Goal: Task Accomplishment & Management: Use online tool/utility

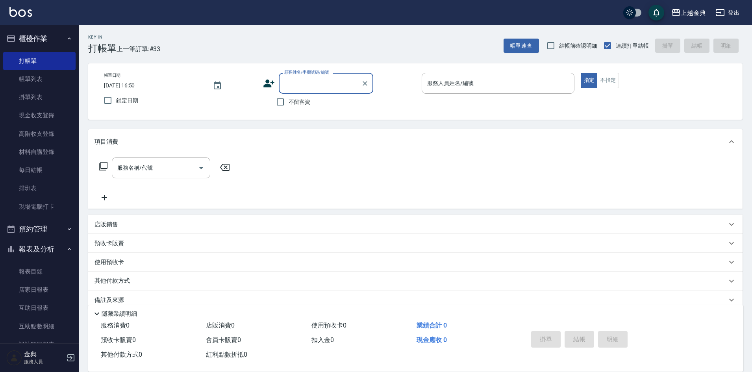
drag, startPoint x: 627, startPoint y: 74, endPoint x: 622, endPoint y: 75, distance: 4.9
click at [622, 75] on div "指定 不指定" at bounding box center [657, 80] width 153 height 15
click at [607, 78] on button "不指定" at bounding box center [608, 80] width 22 height 15
click at [530, 78] on input "服務人員姓名/編號" at bounding box center [498, 83] width 146 height 14
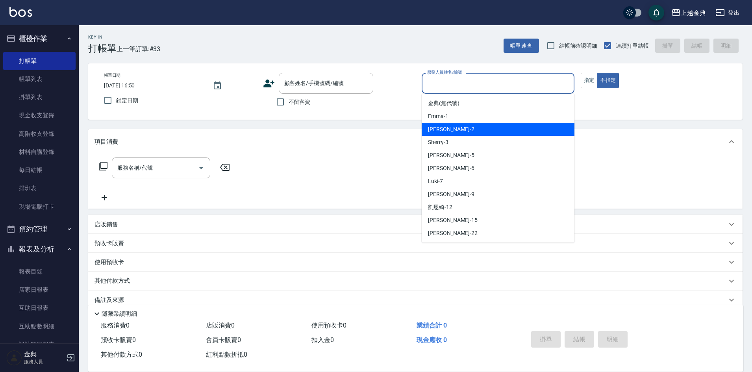
click at [487, 130] on div "Cindy -2" at bounding box center [498, 129] width 153 height 13
type input "Cindy-2"
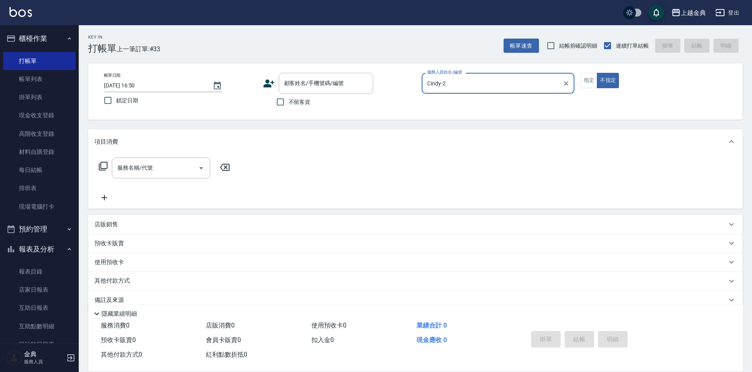
click at [291, 103] on span "不留客資" at bounding box center [300, 102] width 22 height 8
click at [289, 103] on input "不留客資" at bounding box center [280, 102] width 17 height 17
checkbox input "true"
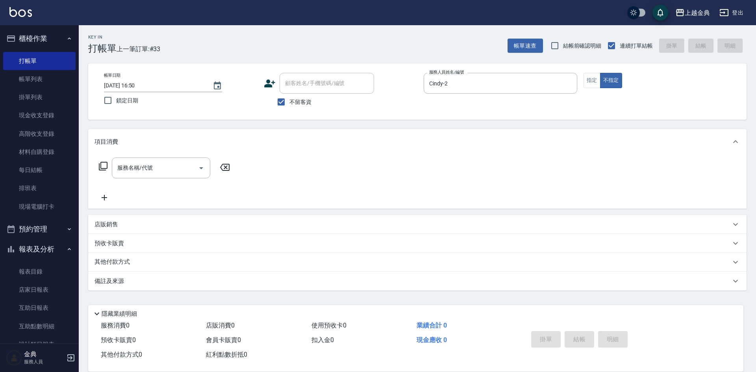
click at [104, 167] on icon at bounding box center [102, 165] width 9 height 9
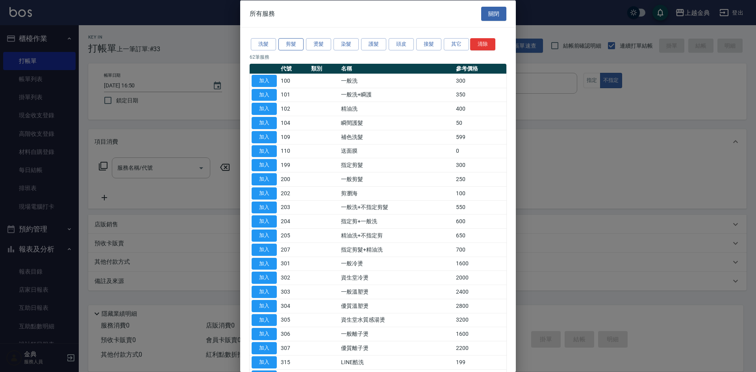
click at [293, 44] on button "剪髮" at bounding box center [290, 44] width 25 height 12
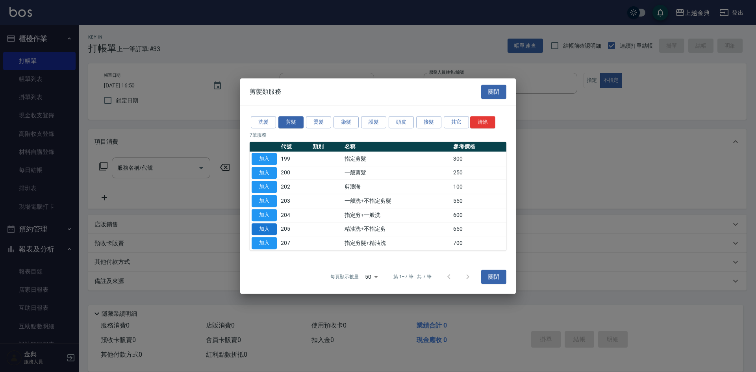
click at [260, 228] on button "加入" at bounding box center [264, 229] width 25 height 12
type input "精油洗+不指定剪(205)"
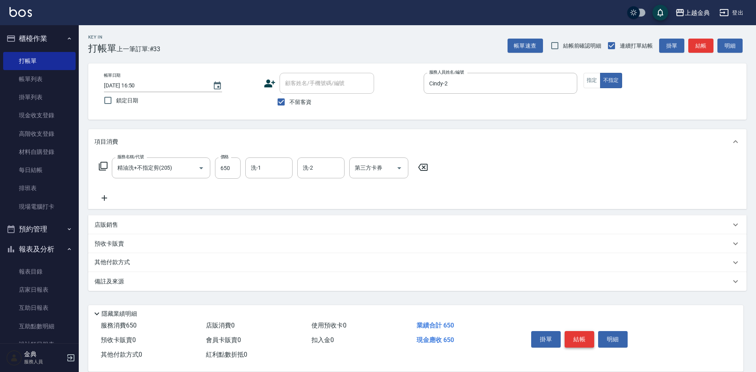
click at [573, 337] on button "結帳" at bounding box center [580, 339] width 30 height 17
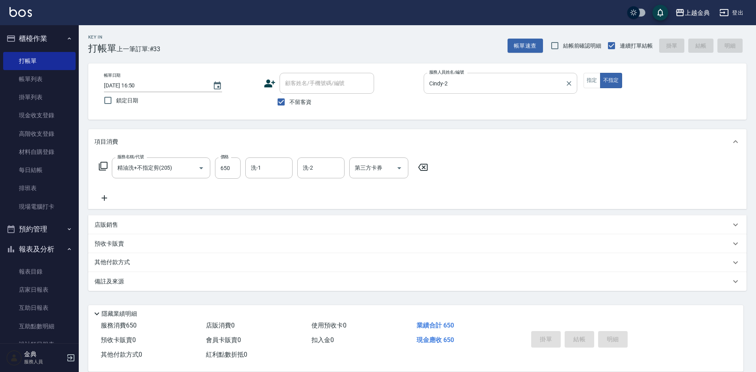
type input "[DATE] 18:00"
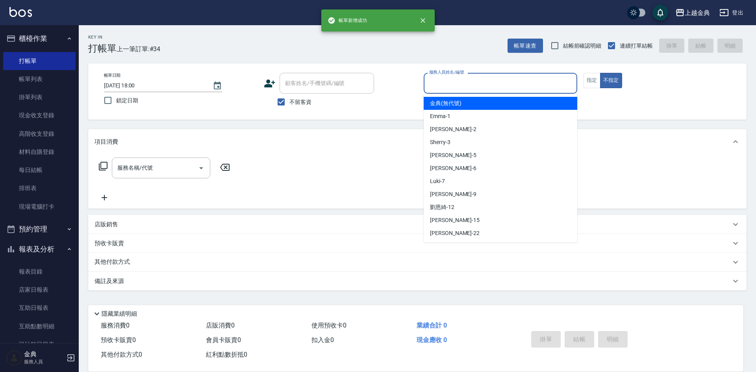
click at [496, 80] on input "服務人員姓名/編號" at bounding box center [500, 83] width 146 height 14
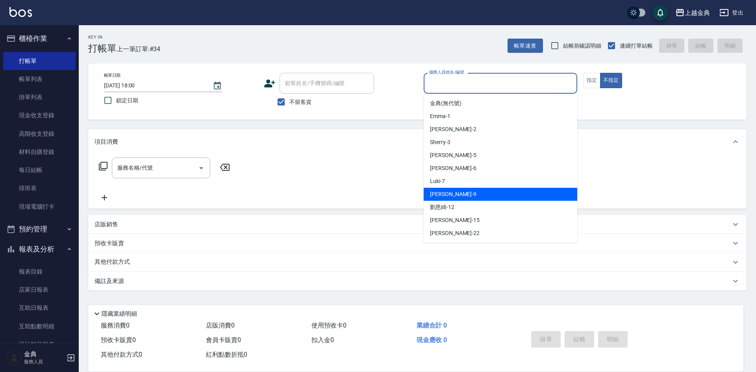
click at [468, 197] on div "[PERSON_NAME] -9" at bounding box center [501, 194] width 154 height 13
type input "[PERSON_NAME]-9"
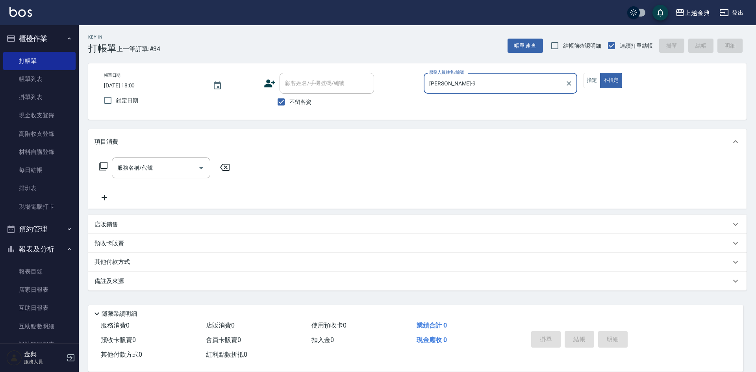
click at [103, 168] on icon at bounding box center [102, 165] width 9 height 9
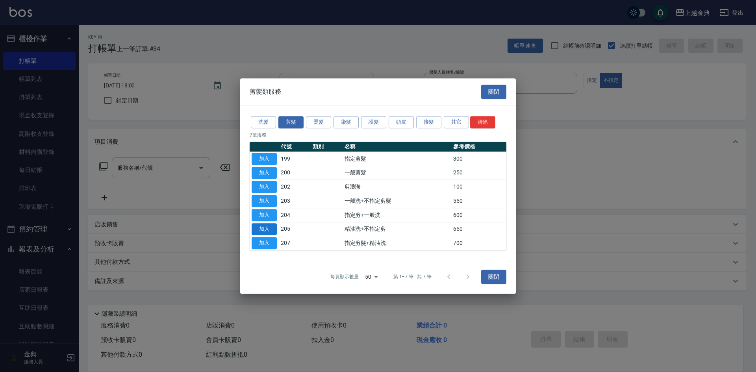
click at [263, 226] on button "加入" at bounding box center [264, 229] width 25 height 12
type input "精油洗+不指定剪(205)"
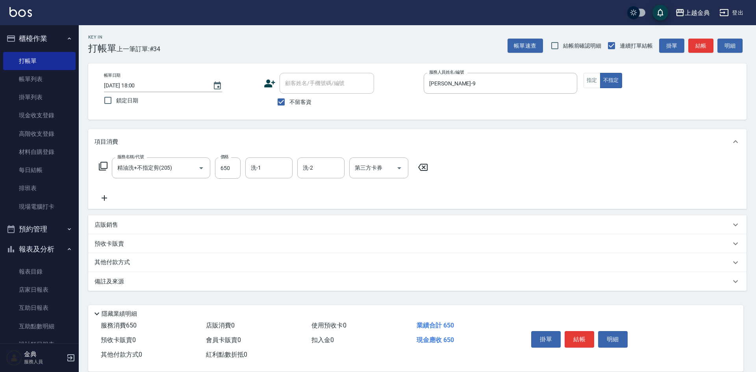
click at [570, 332] on button "結帳" at bounding box center [580, 339] width 30 height 17
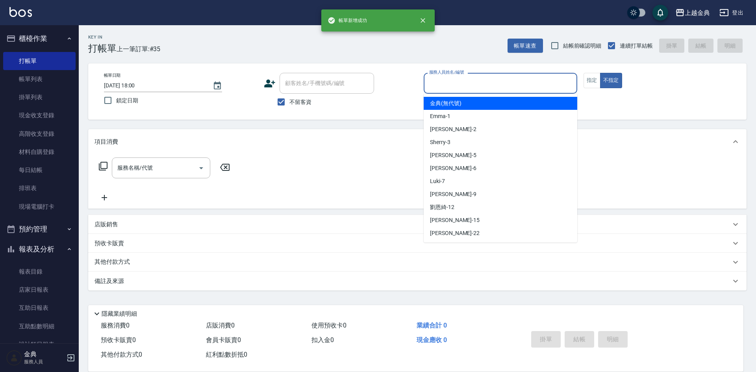
drag, startPoint x: 523, startPoint y: 77, endPoint x: 511, endPoint y: 150, distance: 73.8
click at [522, 78] on input "服務人員姓名/編號" at bounding box center [500, 83] width 146 height 14
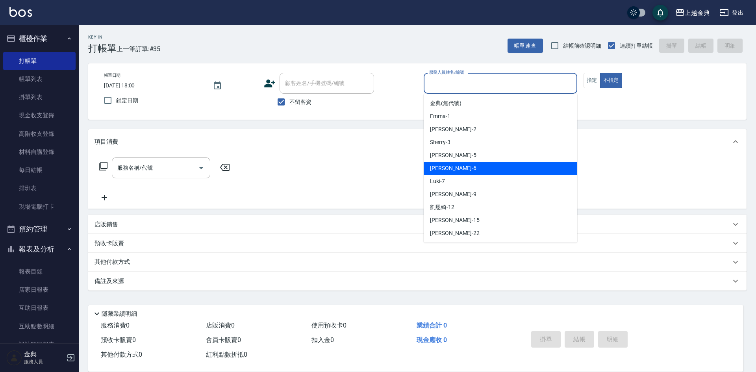
click at [487, 172] on div "[PERSON_NAME] -6" at bounding box center [501, 168] width 154 height 13
type input "[PERSON_NAME]-6"
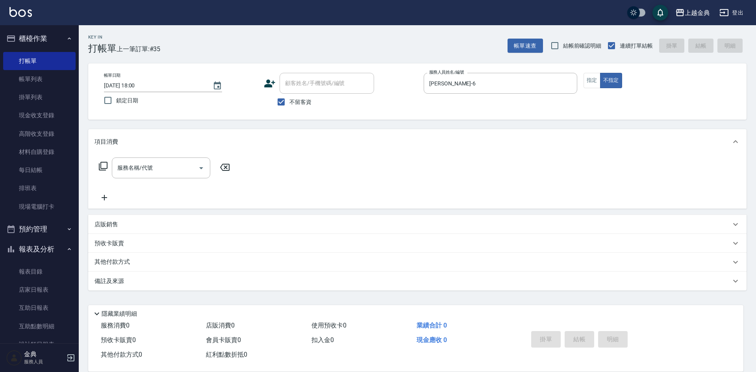
click at [98, 165] on div "服務名稱/代號 服務名稱/代號" at bounding box center [164, 167] width 140 height 21
click at [102, 165] on icon at bounding box center [102, 165] width 9 height 9
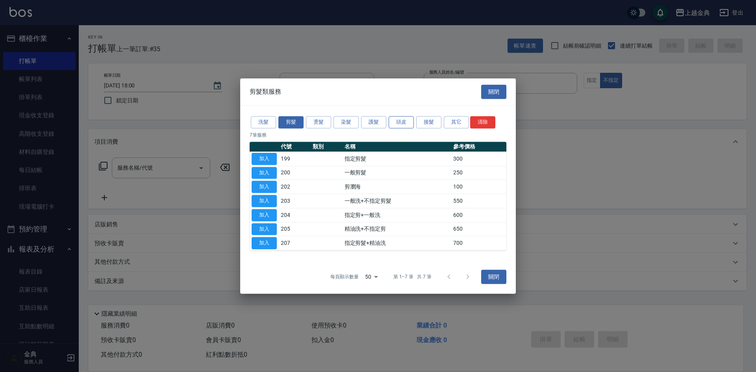
click at [394, 118] on button "頭皮" at bounding box center [401, 122] width 25 height 12
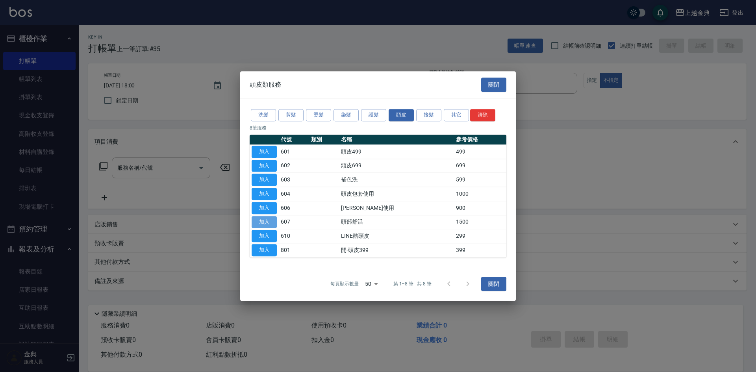
click at [264, 221] on button "加入" at bounding box center [264, 222] width 25 height 12
type input "頭部舒活(607)"
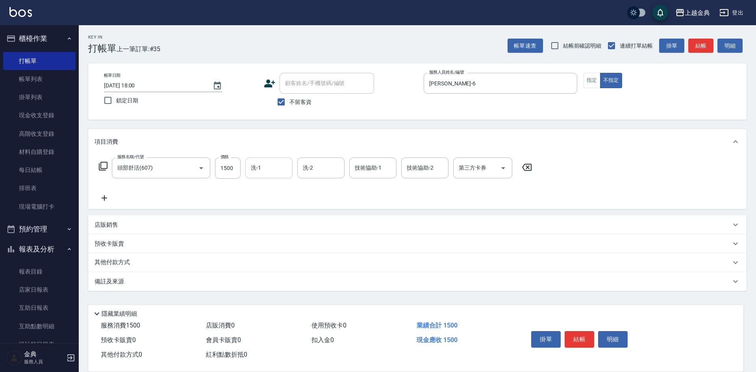
click at [268, 162] on input "洗-1" at bounding box center [269, 168] width 40 height 14
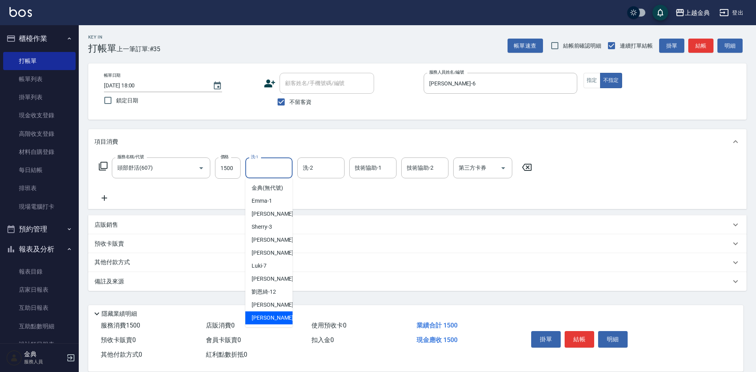
click at [271, 322] on div "[PERSON_NAME] -22" at bounding box center [268, 317] width 47 height 13
type input "[PERSON_NAME]-22"
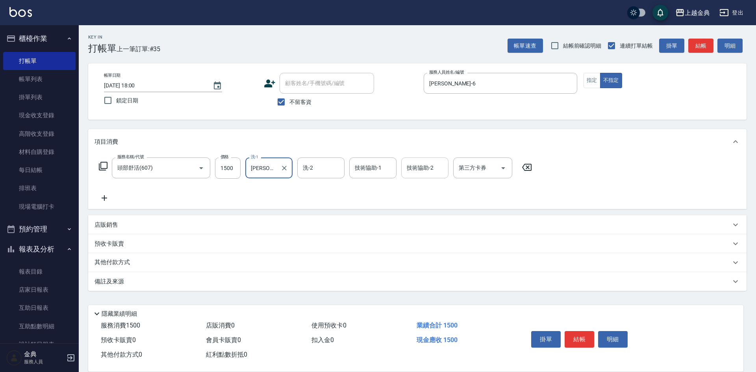
click at [425, 158] on div "技術協助-2" at bounding box center [424, 167] width 47 height 21
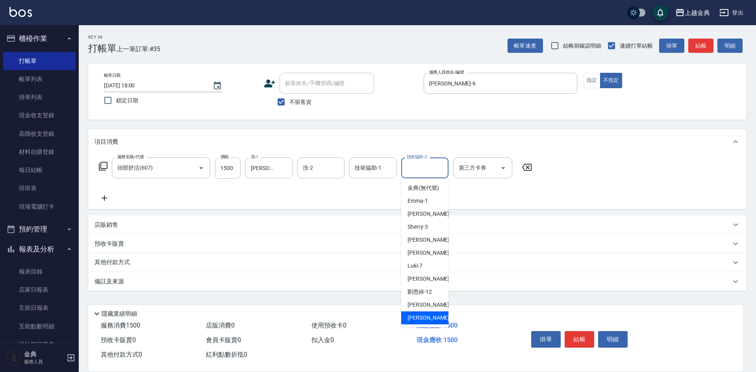
click at [417, 322] on span "[PERSON_NAME] -22" at bounding box center [432, 318] width 50 height 8
type input "[PERSON_NAME]-22"
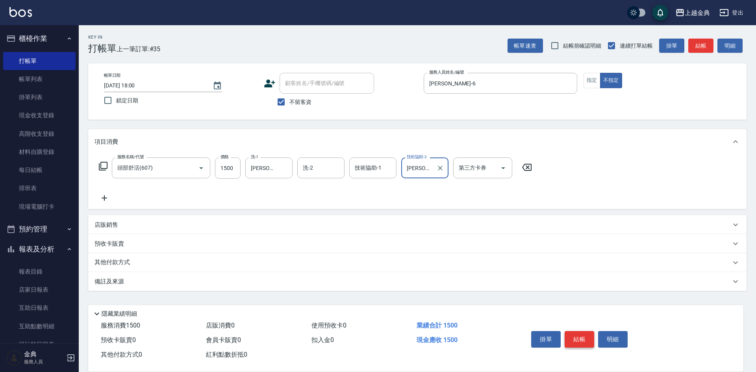
click at [584, 332] on button "結帳" at bounding box center [580, 339] width 30 height 17
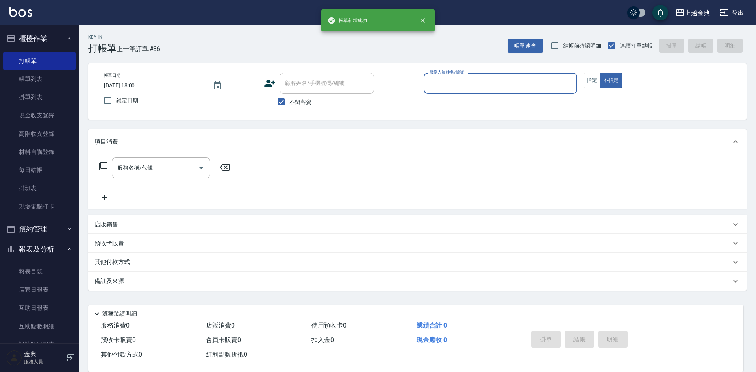
click at [530, 85] on input "服務人員姓名/編號" at bounding box center [500, 83] width 146 height 14
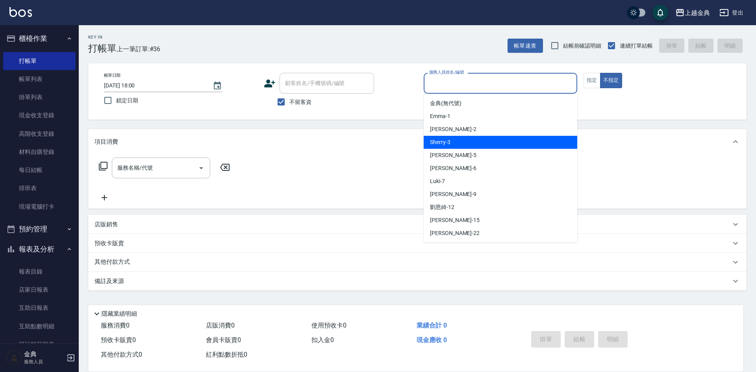
click at [501, 142] on div "Sherry -3" at bounding box center [501, 142] width 154 height 13
type input "Sherry-3"
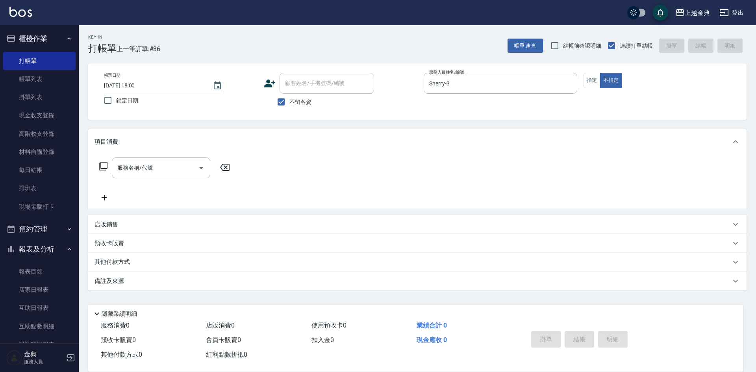
click at [102, 163] on div "服務名稱/代號 服務名稱/代號" at bounding box center [164, 167] width 140 height 21
click at [107, 170] on icon at bounding box center [102, 165] width 9 height 9
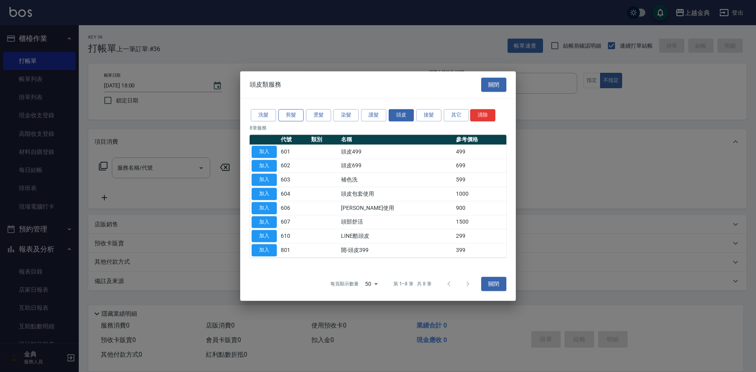
drag, startPoint x: 302, startPoint y: 104, endPoint x: 292, endPoint y: 116, distance: 15.1
click at [300, 104] on div "洗髮 剪髮 燙髮 染髮 護髮 頭皮 接髮 其它 清除 8 筆服務 代號 類別 名稱 參考價格 加入 601 頭皮499 499 加入 602 頭皮699 69…" at bounding box center [378, 182] width 276 height 168
click at [292, 116] on button "剪髮" at bounding box center [290, 115] width 25 height 12
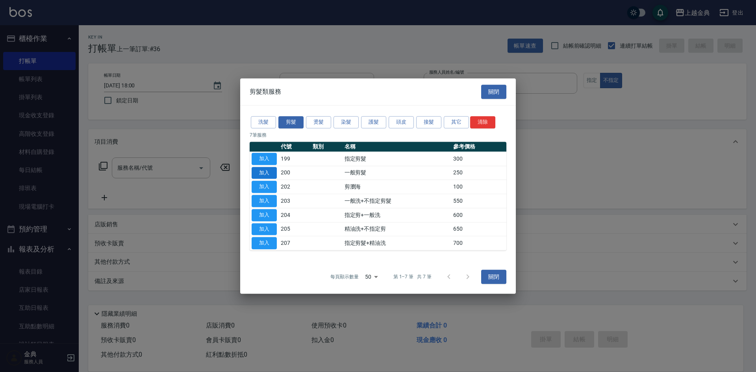
click at [267, 172] on button "加入" at bounding box center [264, 173] width 25 height 12
type input "一般剪髮(200)"
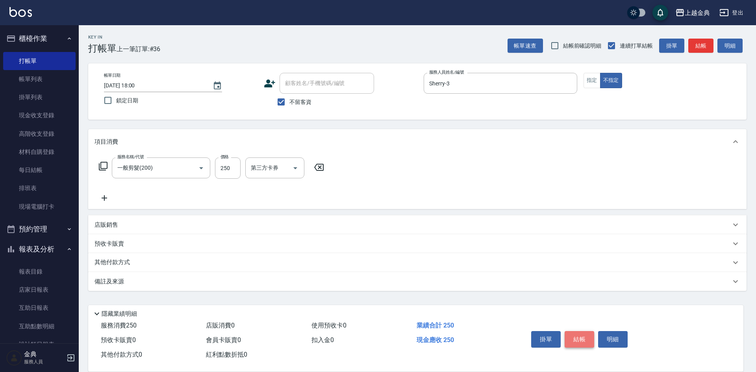
click at [583, 335] on button "結帳" at bounding box center [580, 339] width 30 height 17
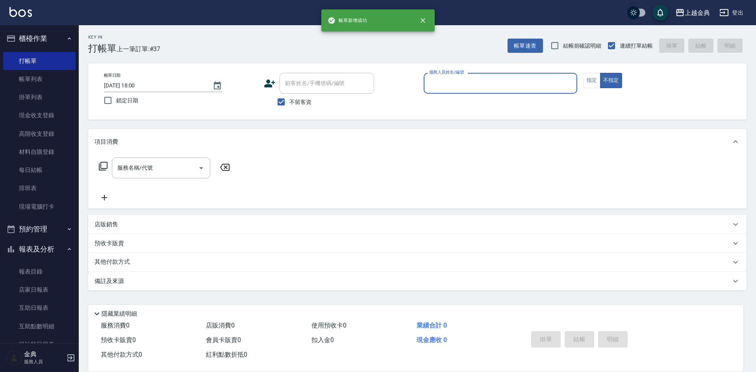
click at [455, 81] on input "服務人員姓名/編號" at bounding box center [500, 83] width 146 height 14
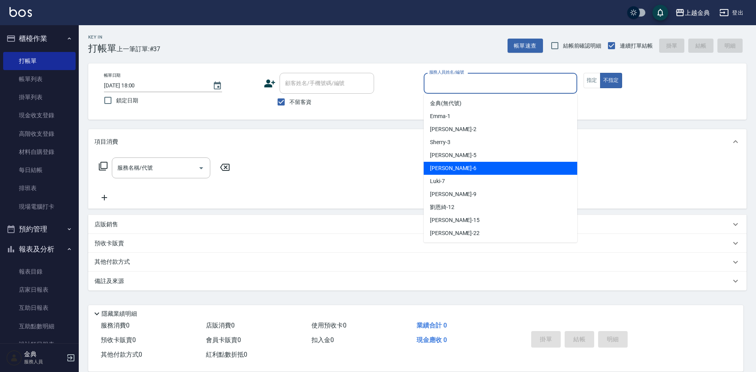
click at [484, 173] on div "[PERSON_NAME] -6" at bounding box center [501, 168] width 154 height 13
type input "[PERSON_NAME]-6"
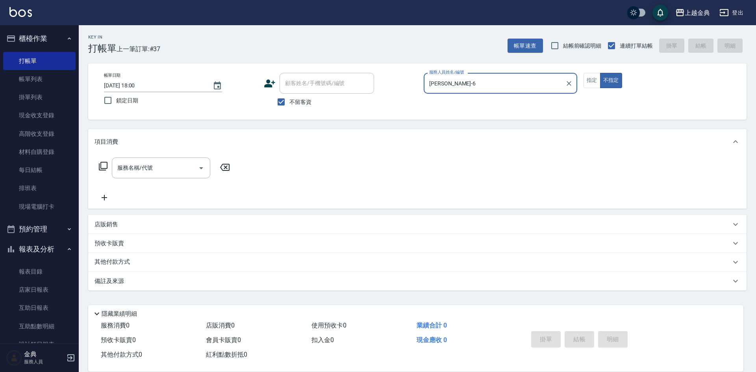
click at [100, 163] on icon at bounding box center [102, 165] width 9 height 9
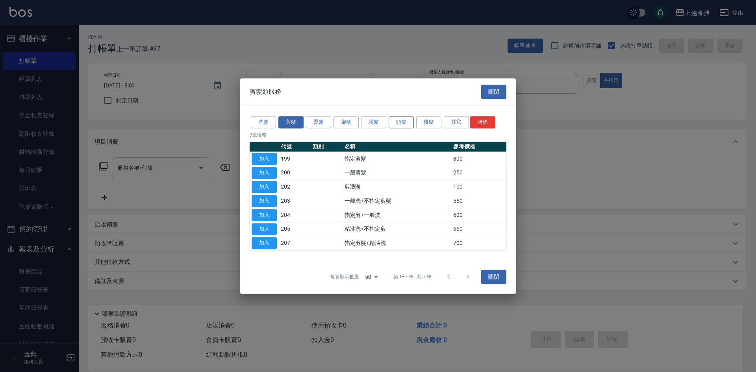
click at [392, 122] on button "頭皮" at bounding box center [401, 122] width 25 height 12
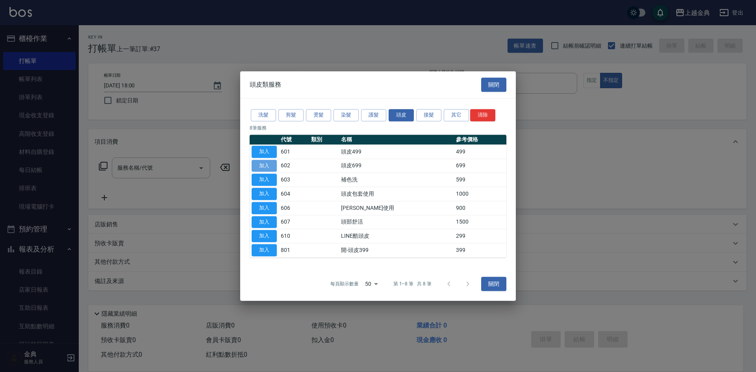
click at [263, 161] on button "加入" at bounding box center [264, 166] width 25 height 12
type input "頭皮699(602)"
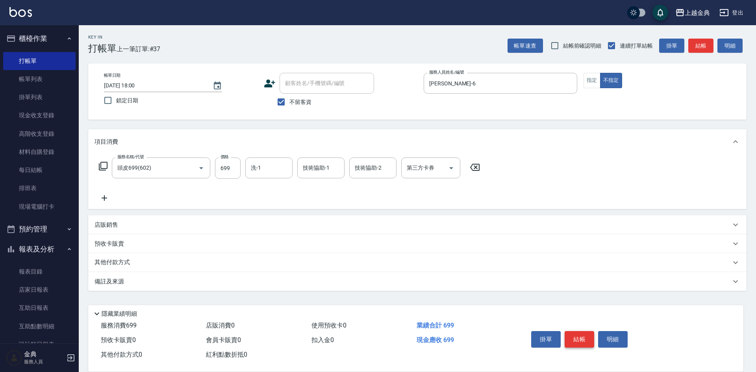
click at [577, 332] on button "結帳" at bounding box center [580, 339] width 30 height 17
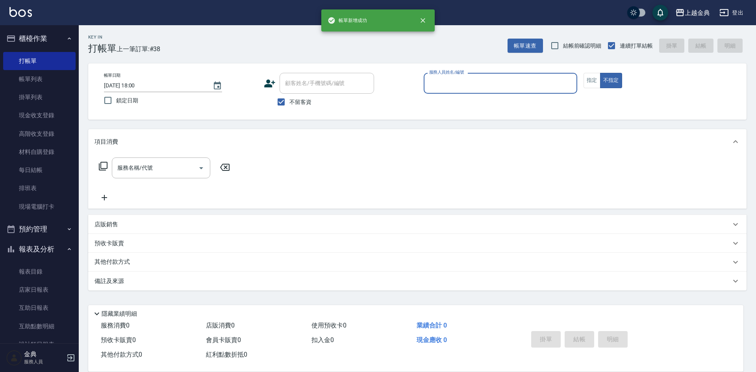
click at [492, 77] on input "服務人員姓名/編號" at bounding box center [500, 83] width 146 height 14
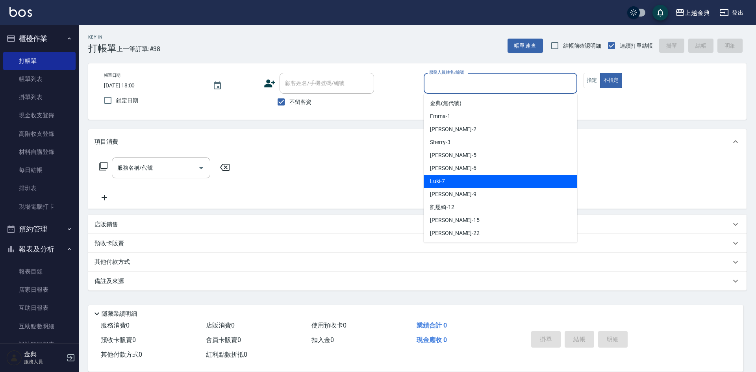
click at [474, 180] on div "Luki -7" at bounding box center [501, 181] width 154 height 13
type input "Luki-7"
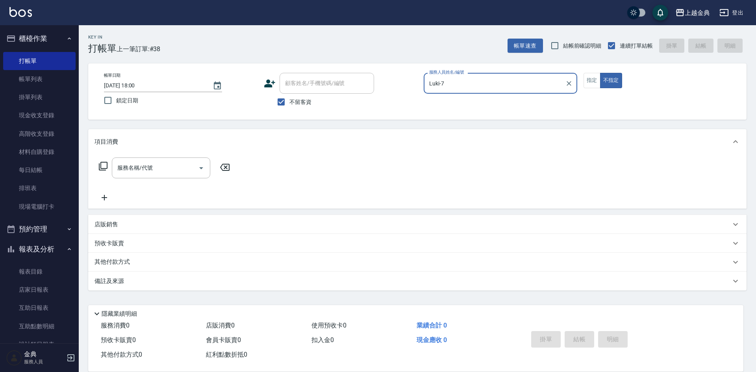
click at [109, 166] on div "服務名稱/代號 服務名稱/代號" at bounding box center [164, 167] width 140 height 21
click at [104, 166] on icon at bounding box center [102, 165] width 9 height 9
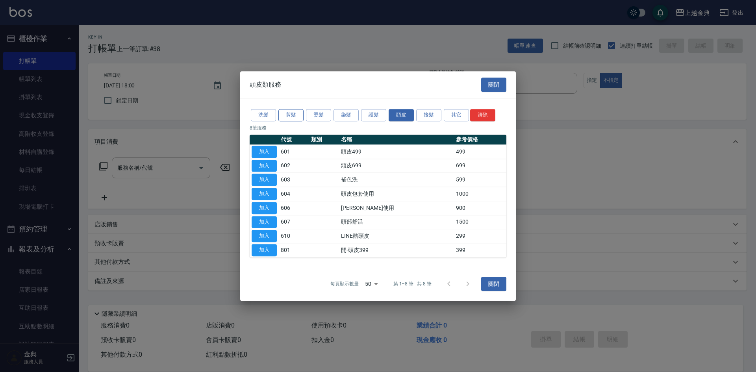
click at [289, 116] on button "剪髮" at bounding box center [290, 115] width 25 height 12
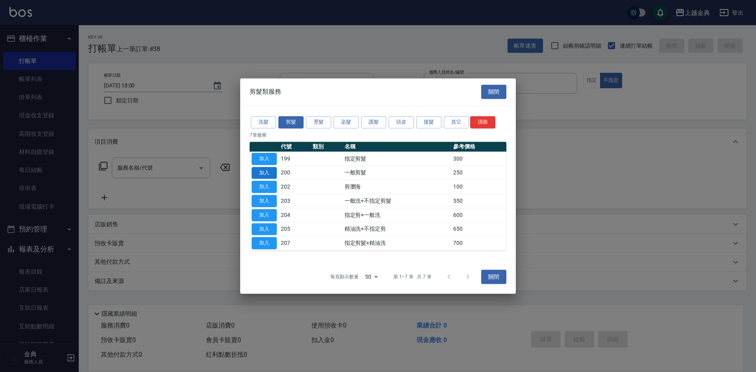
click at [268, 175] on button "加入" at bounding box center [264, 173] width 25 height 12
type input "一般剪髮(200)"
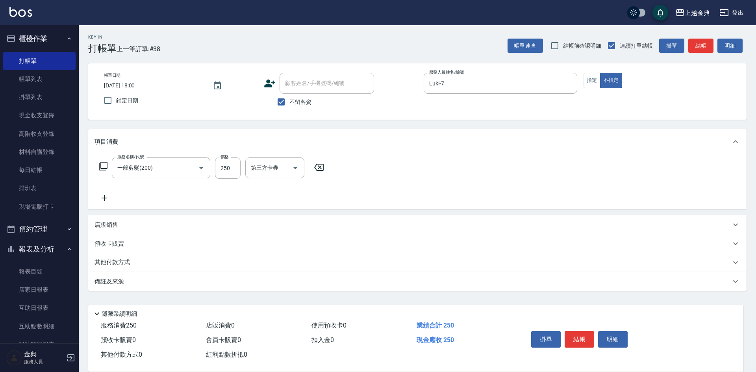
click at [108, 166] on div "服務名稱/代號 一般剪髮(200) 服務名稱/代號 價格 250 價格 第三方卡券 第三方卡券" at bounding box center [211, 167] width 234 height 21
click at [106, 166] on icon at bounding box center [102, 165] width 9 height 9
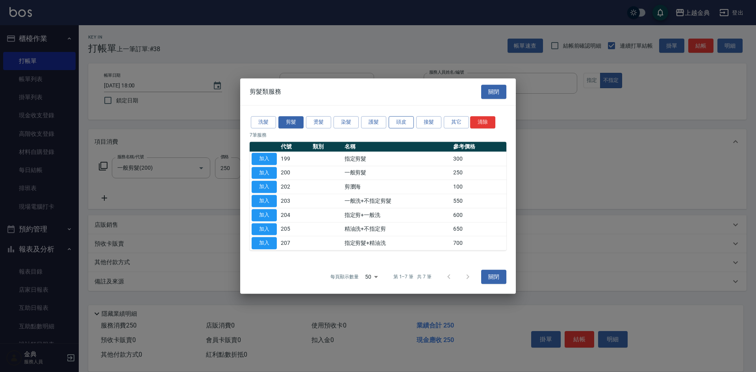
click at [407, 118] on button "頭皮" at bounding box center [401, 122] width 25 height 12
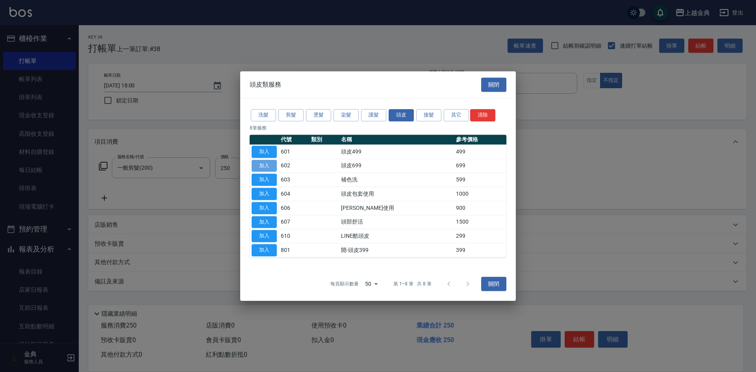
click at [257, 165] on button "加入" at bounding box center [264, 166] width 25 height 12
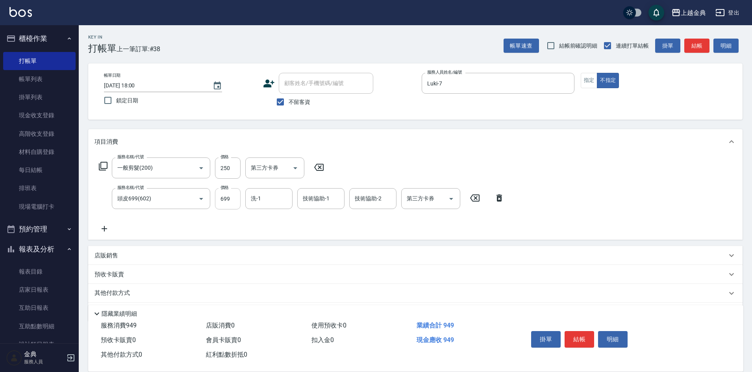
click at [238, 204] on input "699" at bounding box center [228, 198] width 26 height 21
click at [264, 201] on input "洗-1" at bounding box center [269, 199] width 40 height 14
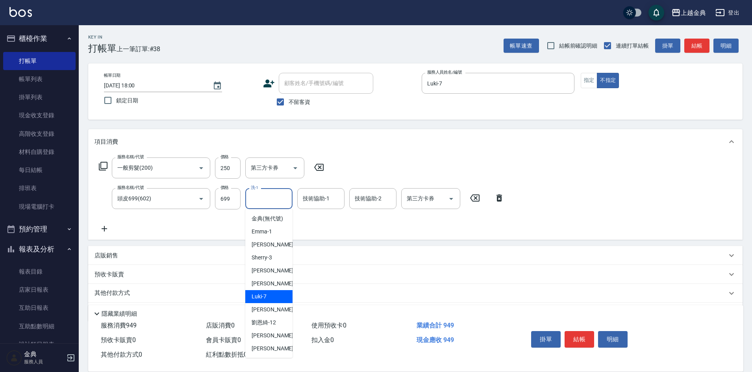
click at [269, 302] on div "Luki -7" at bounding box center [268, 296] width 47 height 13
type input "Luki-7"
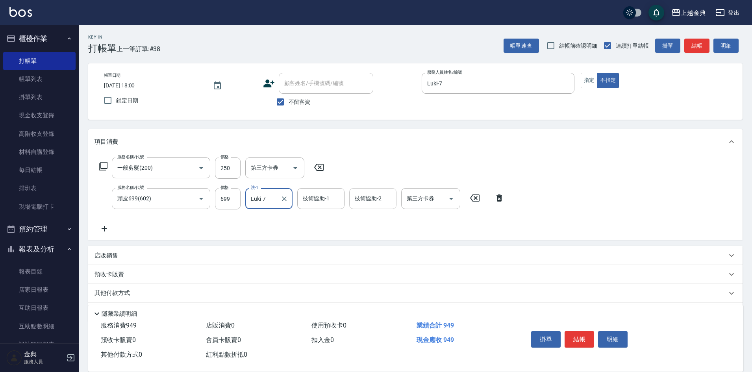
click at [380, 200] on input "技術協助-2" at bounding box center [373, 199] width 40 height 14
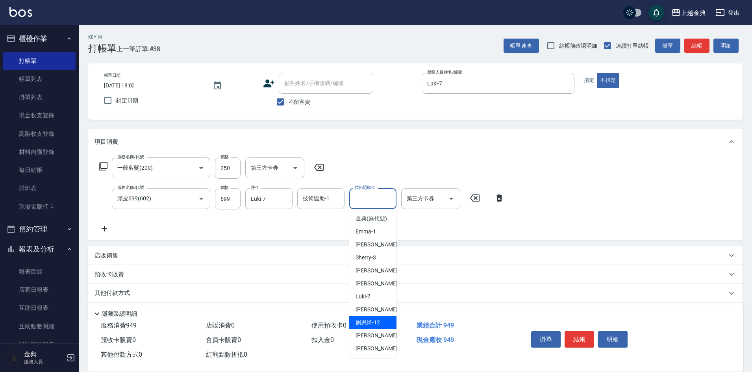
click at [380, 329] on div "[PERSON_NAME]-12" at bounding box center [372, 322] width 47 height 13
type input "[PERSON_NAME]-12"
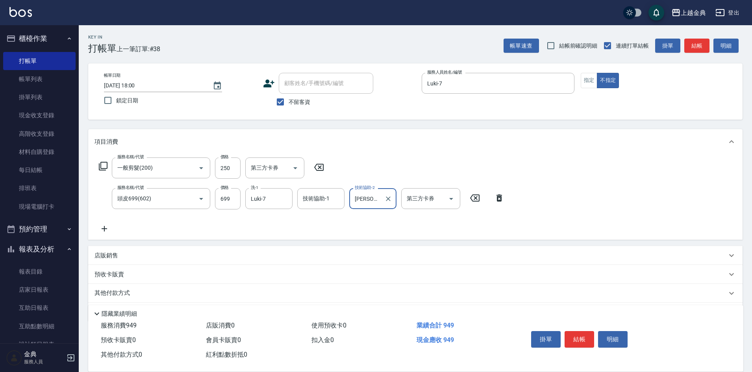
click at [578, 335] on button "結帳" at bounding box center [580, 339] width 30 height 17
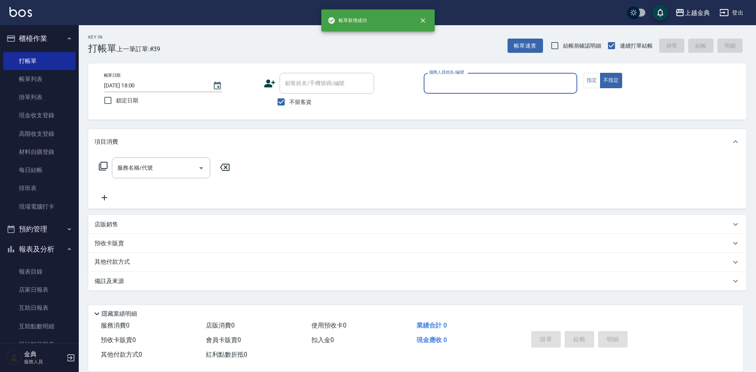
click at [465, 83] on input "服務人員姓名/編號" at bounding box center [500, 83] width 146 height 14
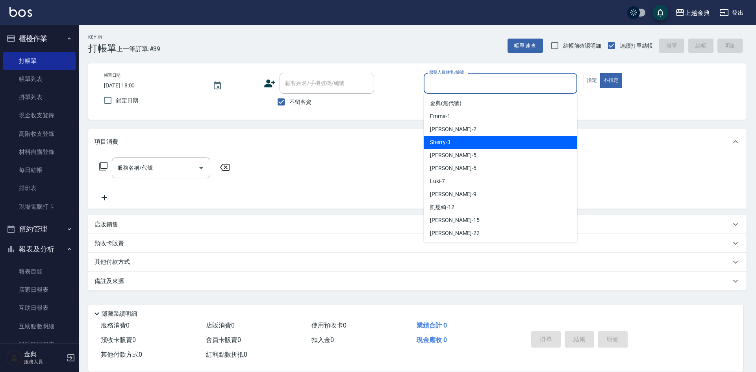
click at [463, 142] on div "Sherry -3" at bounding box center [501, 142] width 154 height 13
type input "Sherry-3"
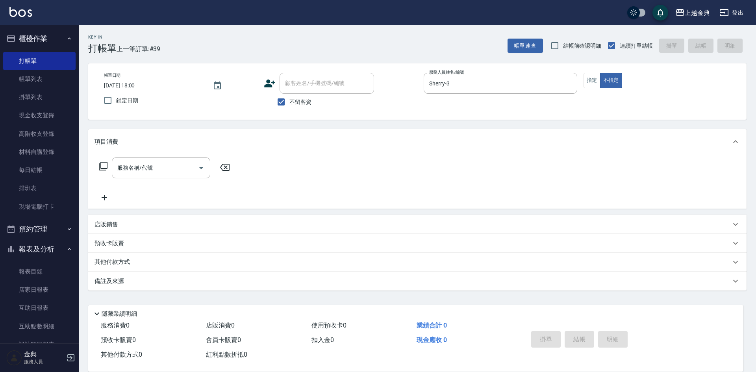
click at [103, 165] on icon at bounding box center [102, 165] width 9 height 9
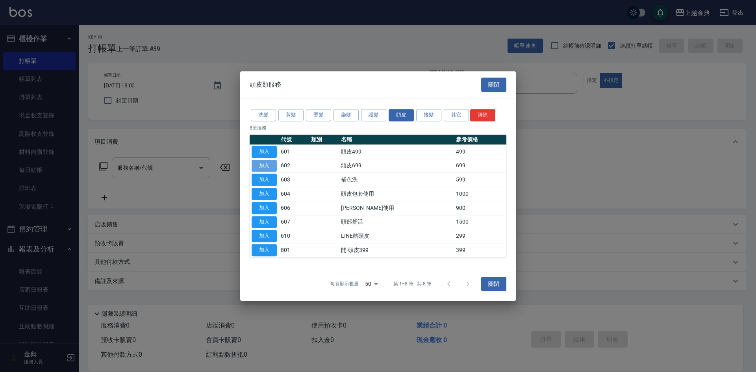
click at [266, 163] on button "加入" at bounding box center [264, 166] width 25 height 12
type input "頭皮699(602)"
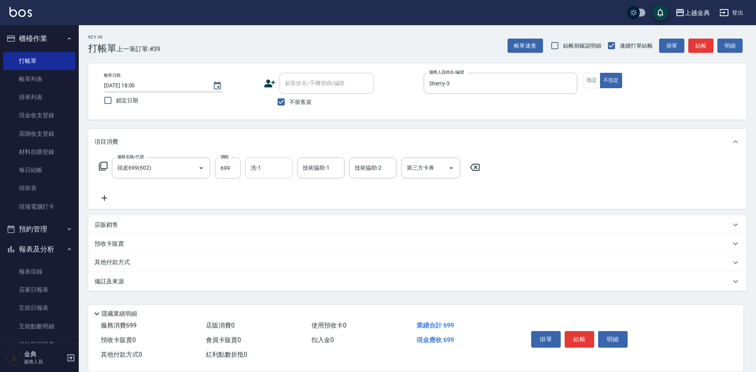
drag, startPoint x: 243, startPoint y: 170, endPoint x: 258, endPoint y: 166, distance: 15.7
click at [244, 170] on div "服務名稱/代號 頭皮699(602) 服務名稱/代號 價格 699 價格 洗-1 洗-1 技術協助-1 技術協助-1 技術協助-2 技術協助-2 第三方卡券 …" at bounding box center [289, 167] width 390 height 21
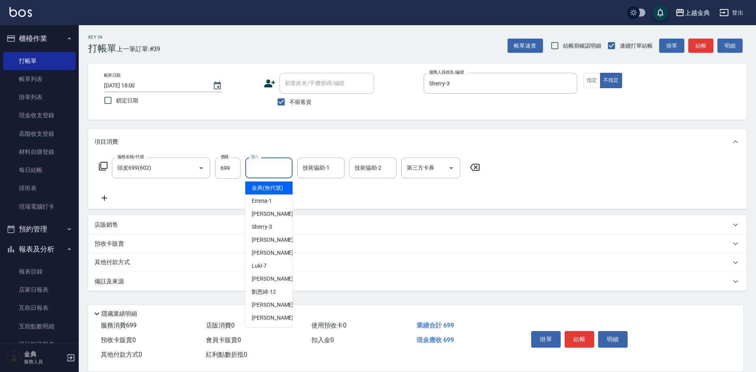
click at [260, 165] on div "洗-1 洗-1" at bounding box center [268, 167] width 47 height 21
click at [275, 296] on span "[PERSON_NAME]-12" at bounding box center [264, 292] width 24 height 8
type input "[PERSON_NAME]-12"
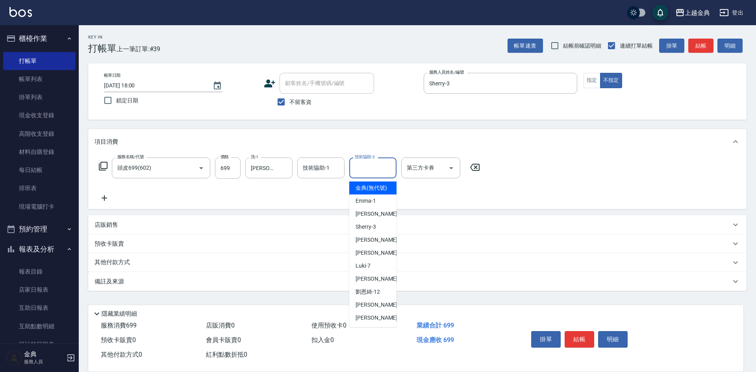
click at [366, 165] on input "技術協助-2" at bounding box center [373, 168] width 40 height 14
click at [379, 296] on span "[PERSON_NAME]-12" at bounding box center [367, 292] width 24 height 8
type input "[PERSON_NAME]-12"
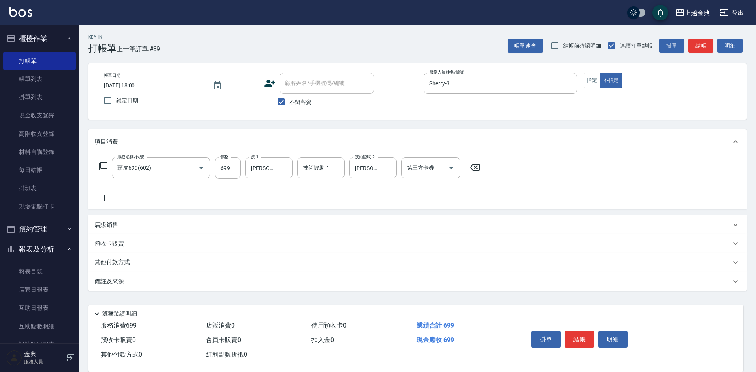
click at [103, 166] on icon at bounding box center [102, 165] width 9 height 9
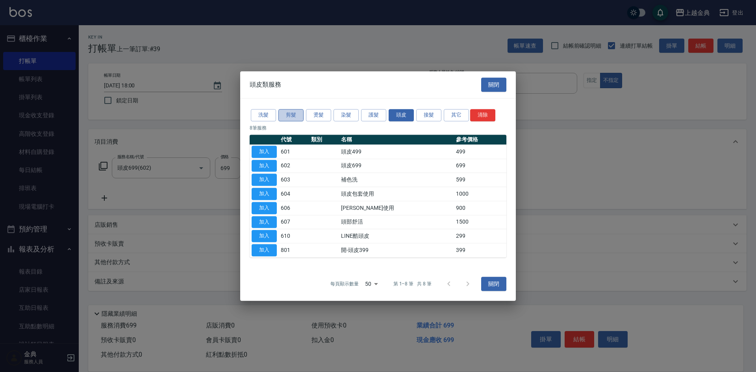
click at [296, 113] on button "剪髮" at bounding box center [290, 115] width 25 height 12
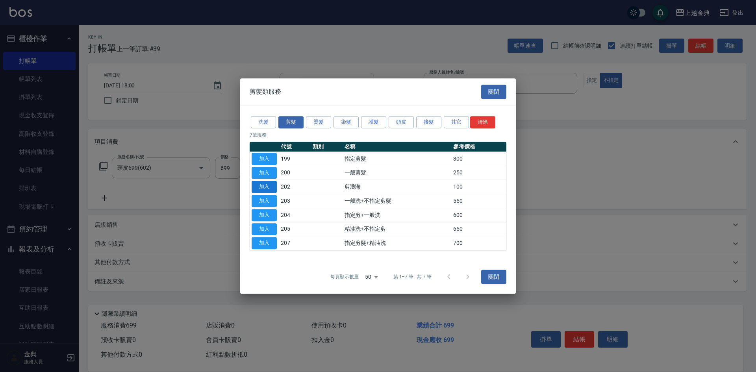
click at [270, 185] on button "加入" at bounding box center [264, 187] width 25 height 12
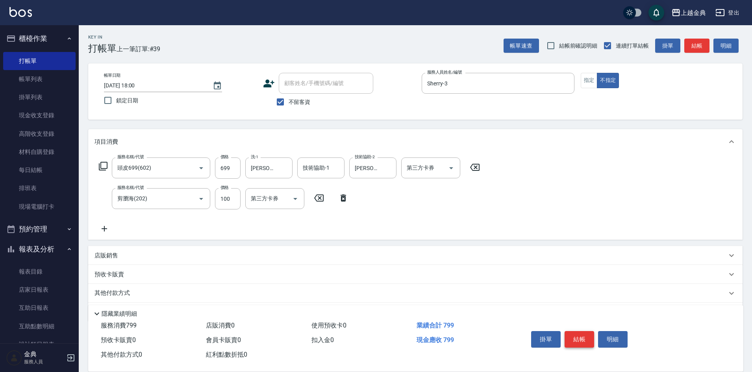
click at [579, 334] on button "結帳" at bounding box center [580, 339] width 30 height 17
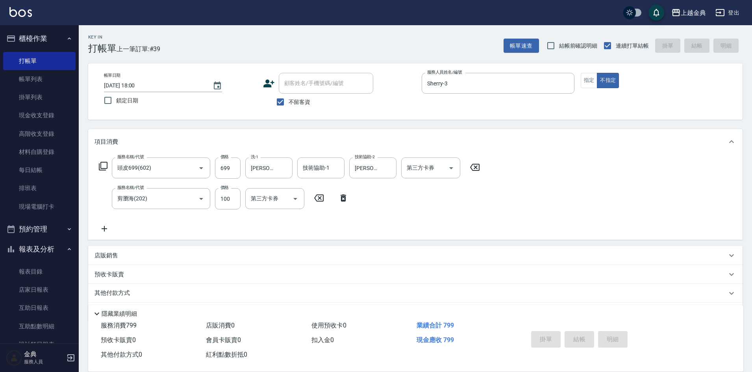
type input "[DATE] 18:01"
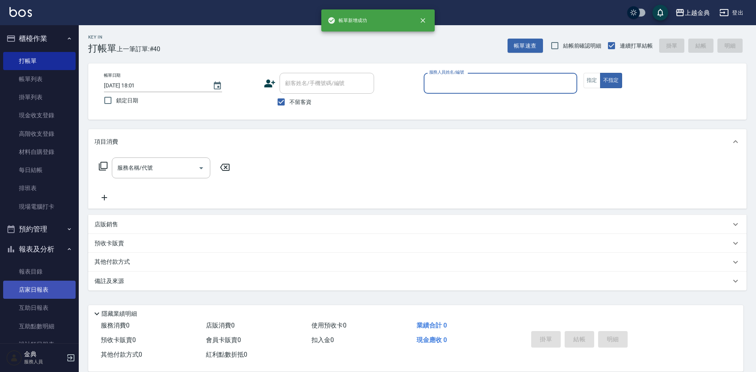
scroll to position [136, 0]
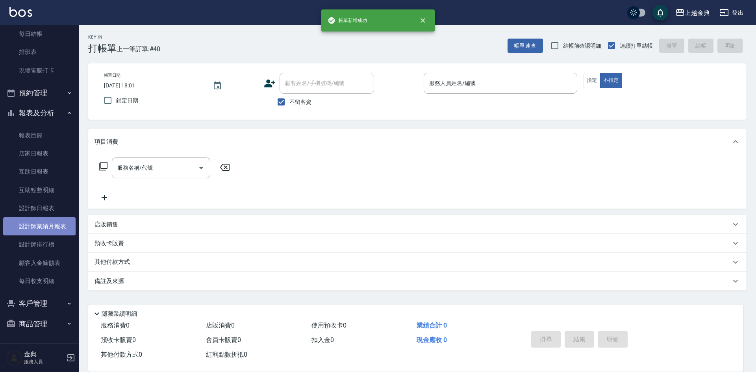
click at [43, 219] on link "設計師業績月報表" at bounding box center [39, 226] width 72 height 18
